Goal: Check status: Check status

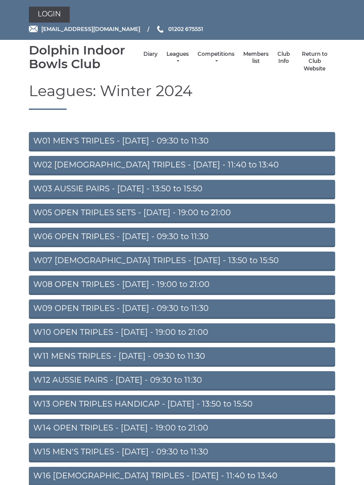
click at [166, 64] on link "Leagues" at bounding box center [177, 58] width 22 height 15
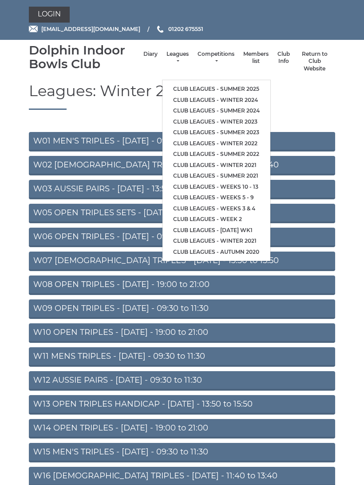
click at [196, 84] on link "Club leagues - Summer 2025" at bounding box center [216, 89] width 108 height 11
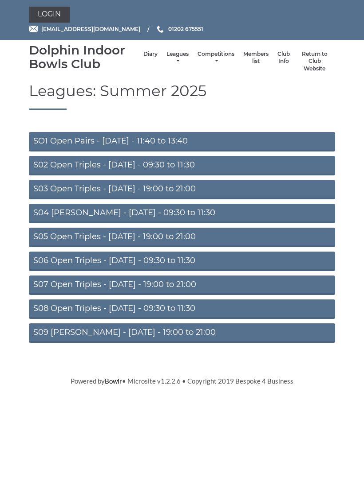
click at [191, 168] on link "S02 Open Triples - [DATE] - 09:30 to 11:30" at bounding box center [182, 166] width 306 height 20
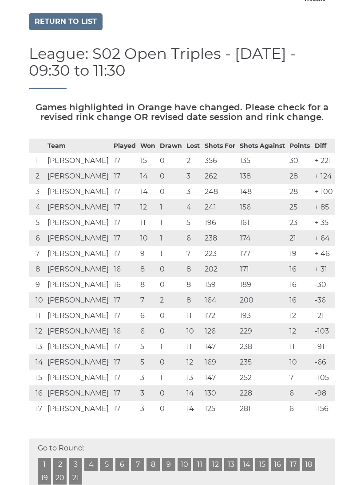
scroll to position [70, 0]
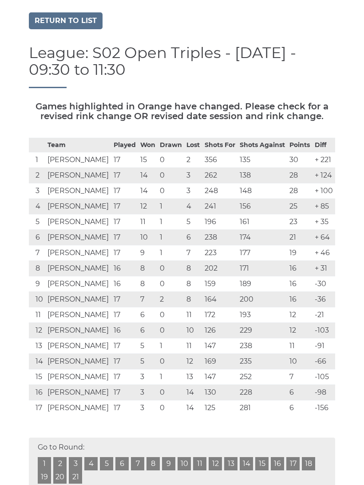
click at [297, 468] on link "17" at bounding box center [292, 464] width 13 height 13
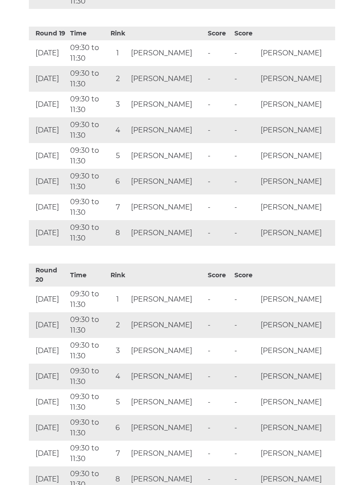
scroll to position [4850, 0]
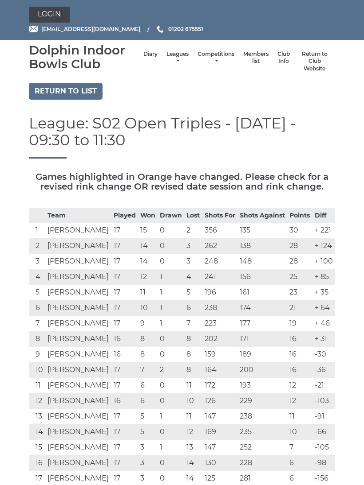
click at [77, 90] on link "Return to list" at bounding box center [66, 91] width 74 height 17
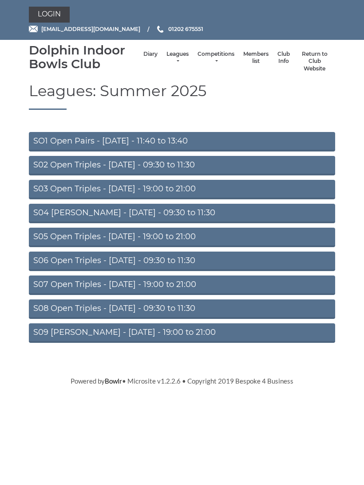
click at [55, 20] on link "Login" at bounding box center [49, 15] width 41 height 16
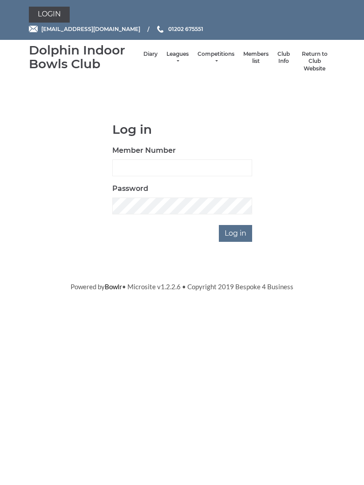
click at [51, 15] on link "Login" at bounding box center [49, 15] width 41 height 16
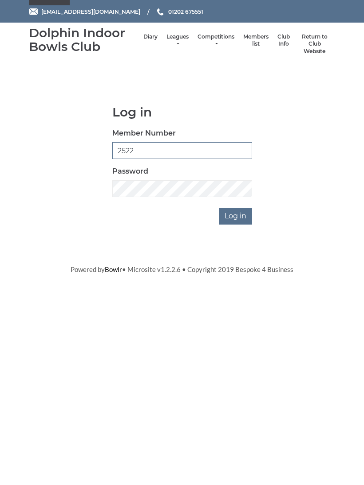
type input "2522"
click at [234, 225] on input "Log in" at bounding box center [235, 233] width 33 height 17
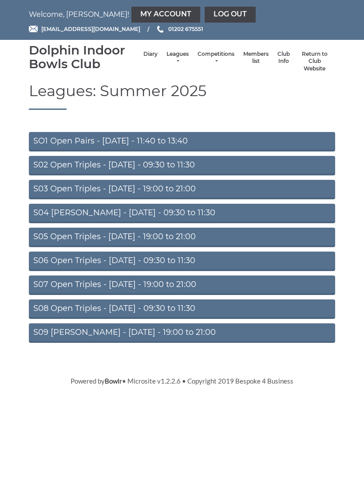
click at [131, 12] on link "My Account" at bounding box center [165, 15] width 69 height 16
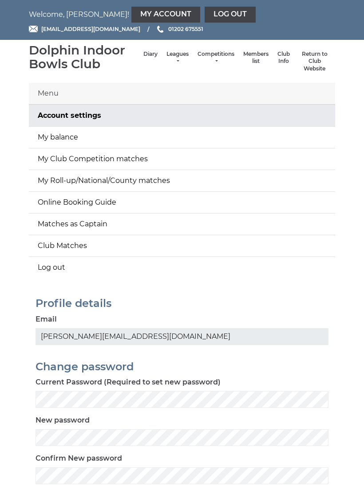
click at [254, 137] on link "My balance" at bounding box center [182, 137] width 306 height 21
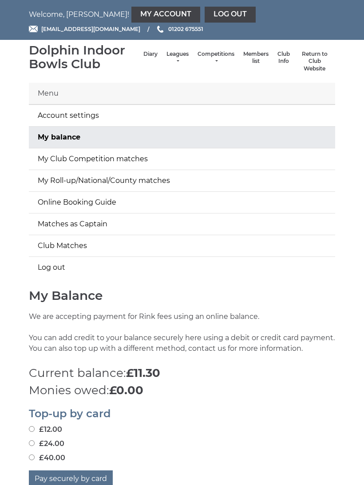
click at [246, 382] on p "Monies owed: £0.00" at bounding box center [182, 390] width 306 height 17
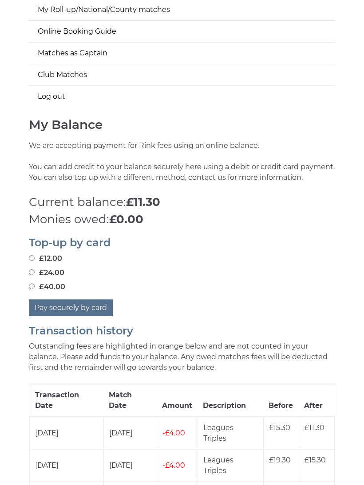
scroll to position [171, 0]
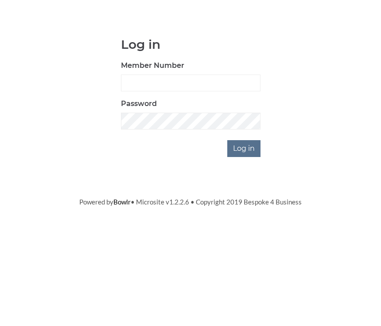
scroll to position [85, 0]
